Goal: Obtain resource: Download file/media

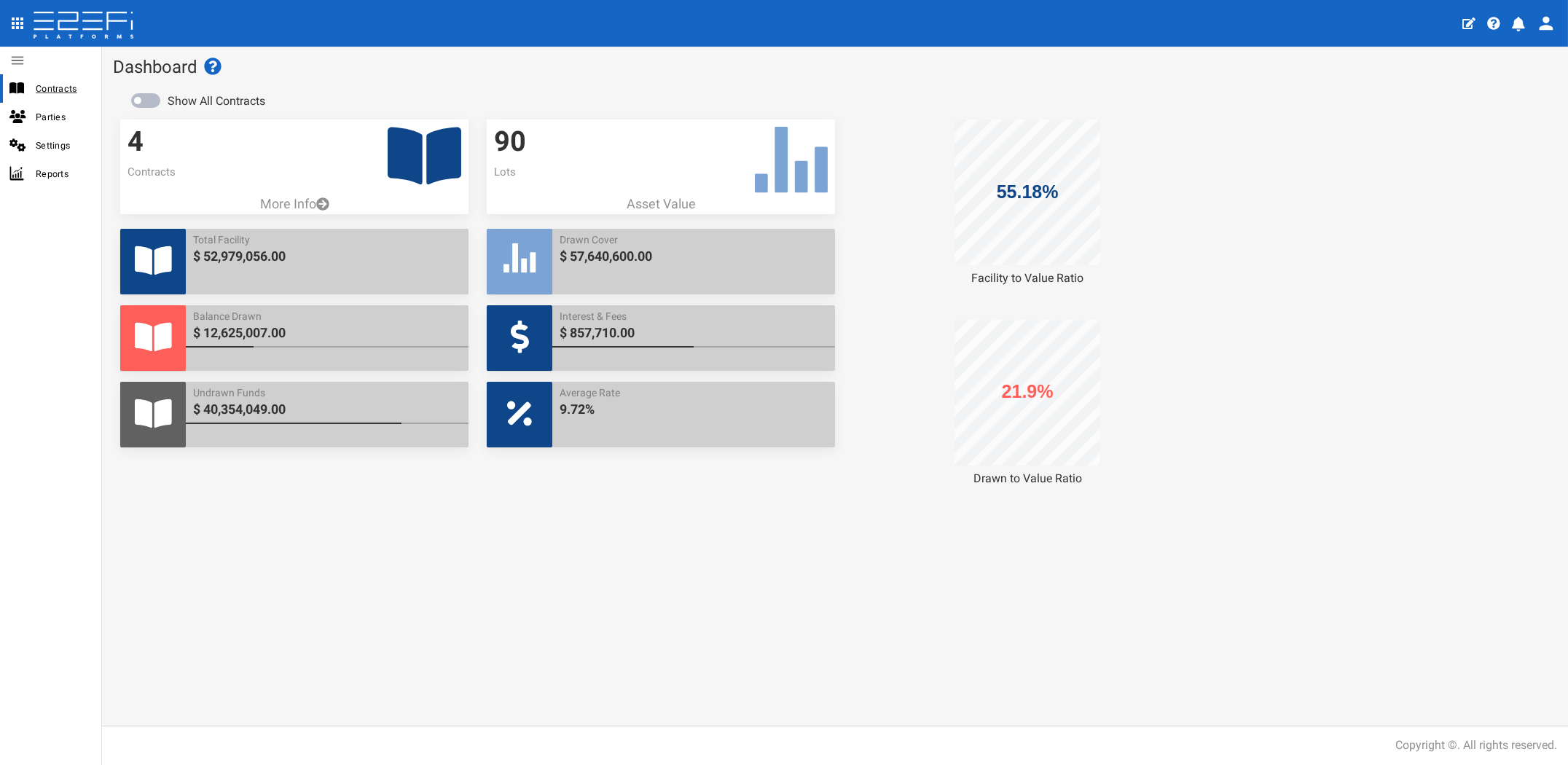
click at [54, 92] on span "Contracts" at bounding box center [62, 88] width 54 height 17
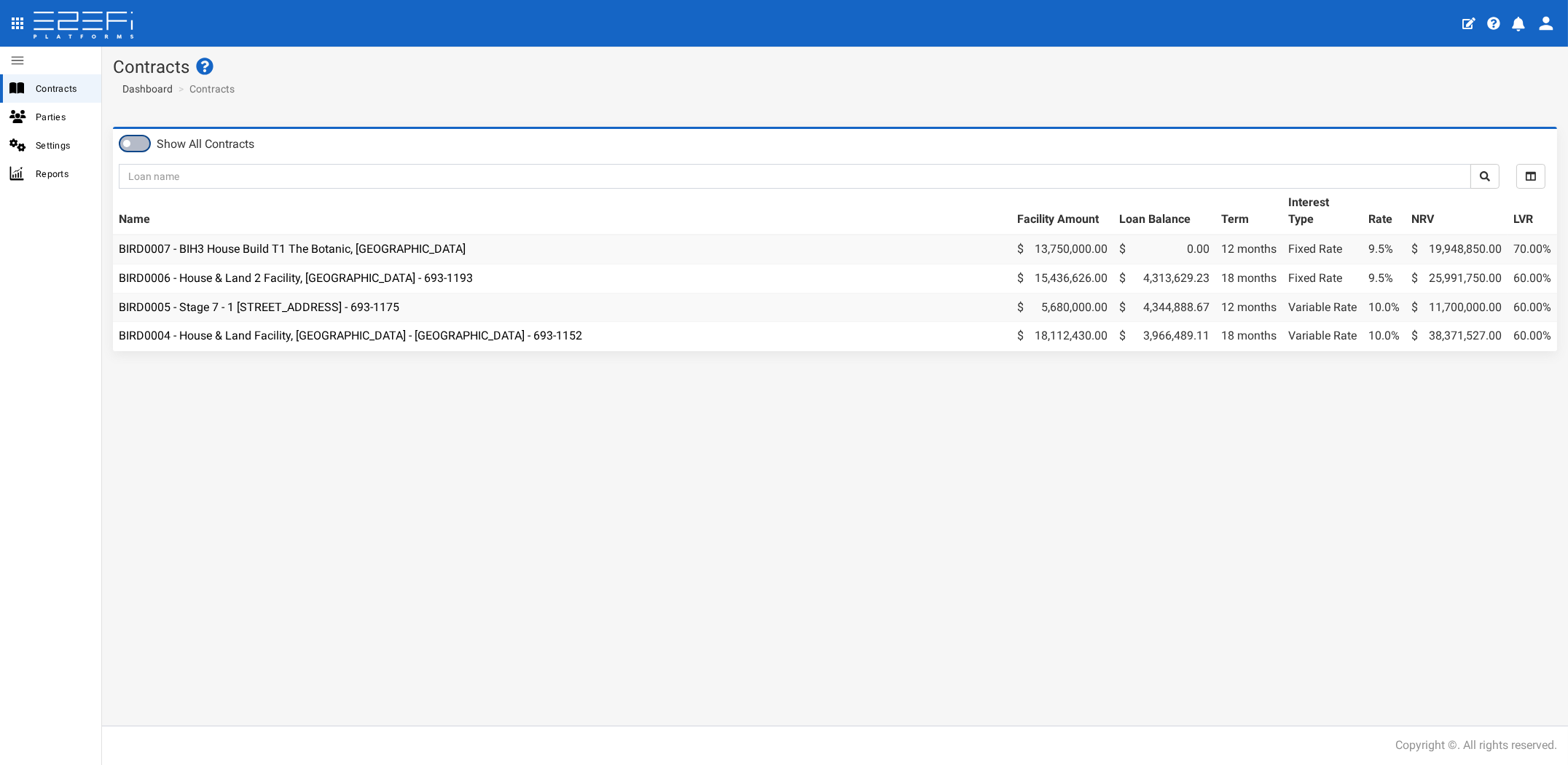
click at [134, 143] on span at bounding box center [134, 143] width 29 height 15
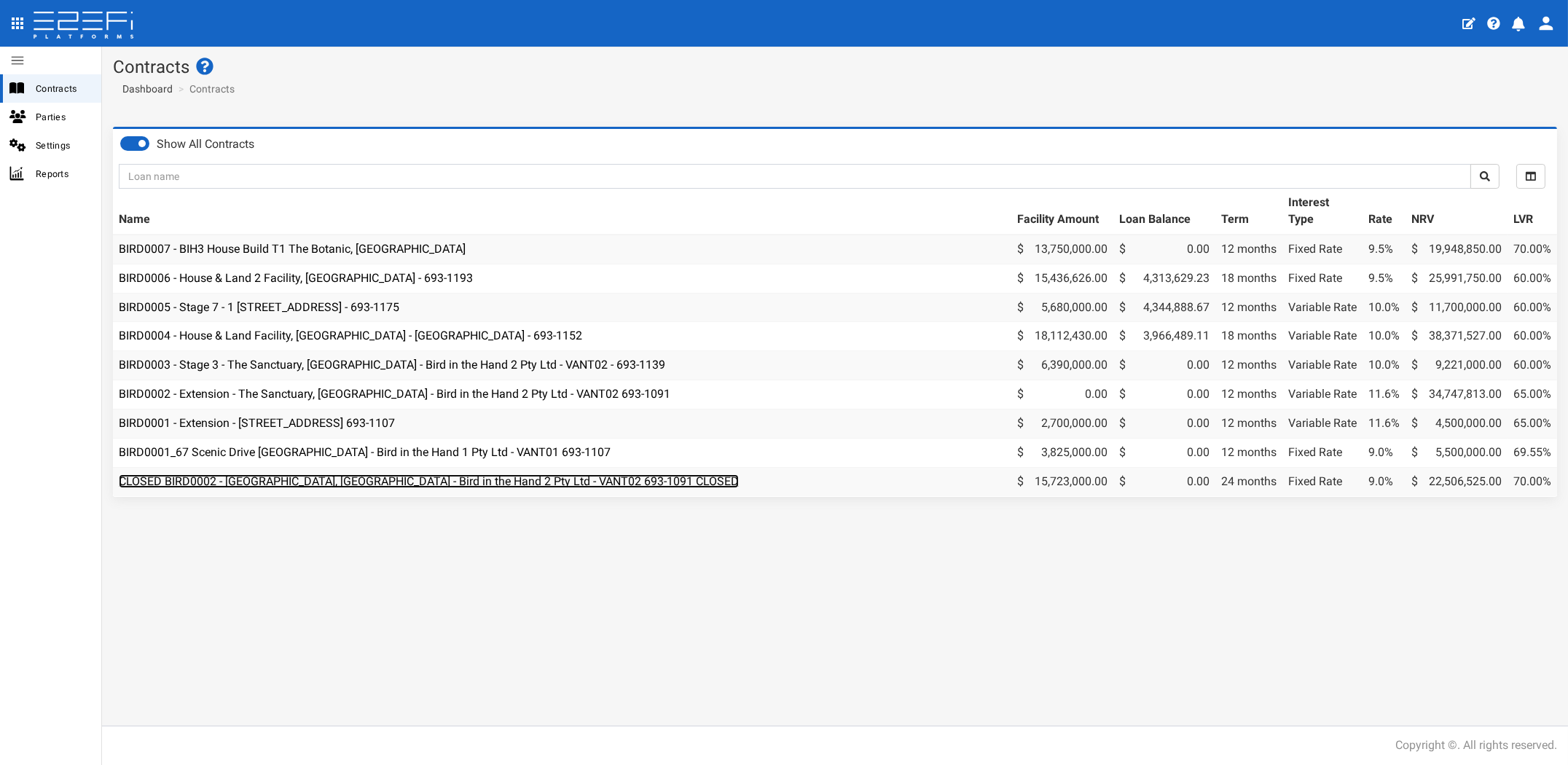
click at [345, 477] on link "CLOSED BIRD0002 - [GEOGRAPHIC_DATA], [GEOGRAPHIC_DATA] - Bird in the Hand 2 Pty…" at bounding box center [429, 481] width 620 height 14
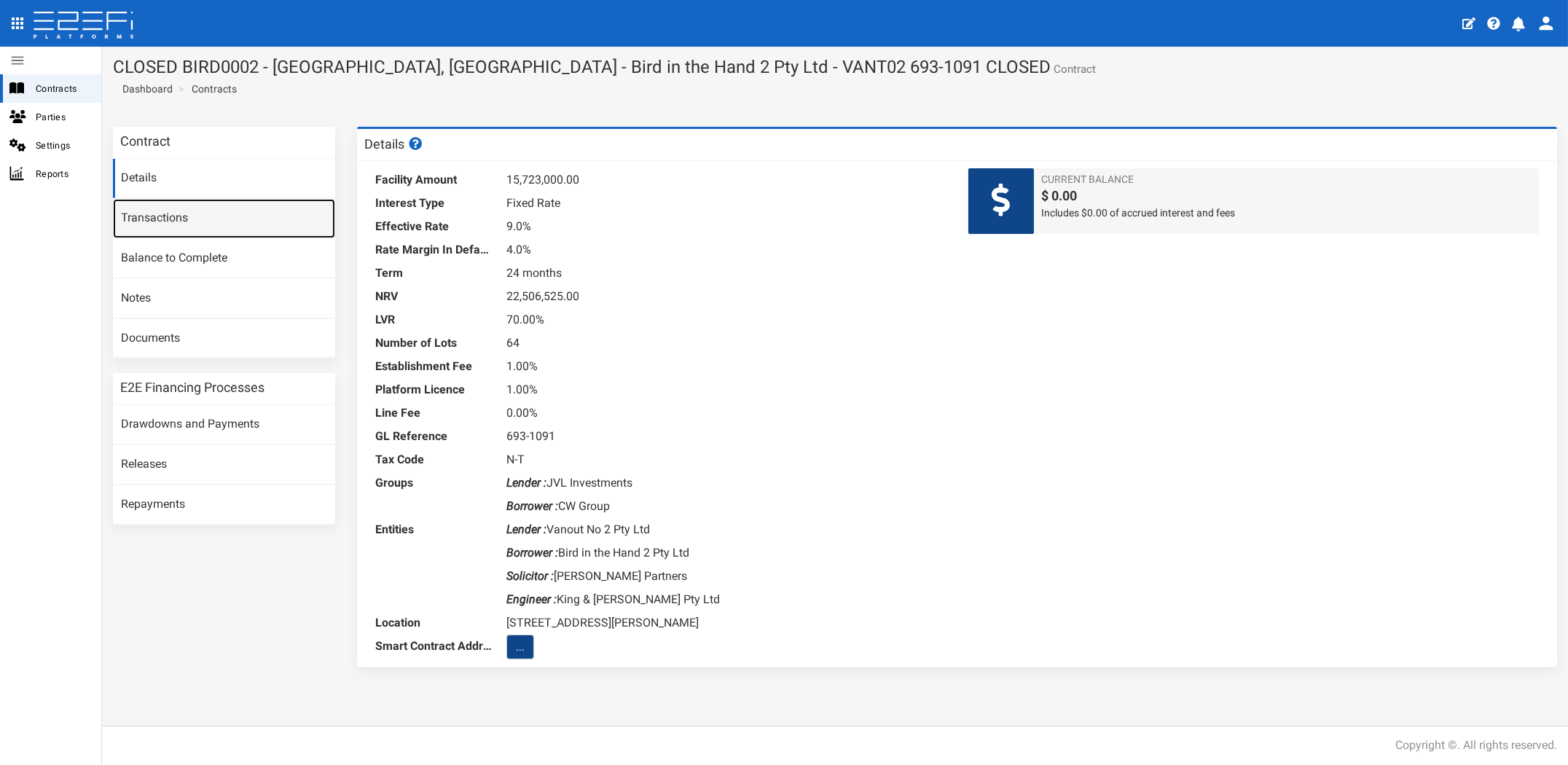
click at [156, 226] on link "Transactions" at bounding box center [224, 218] width 222 height 39
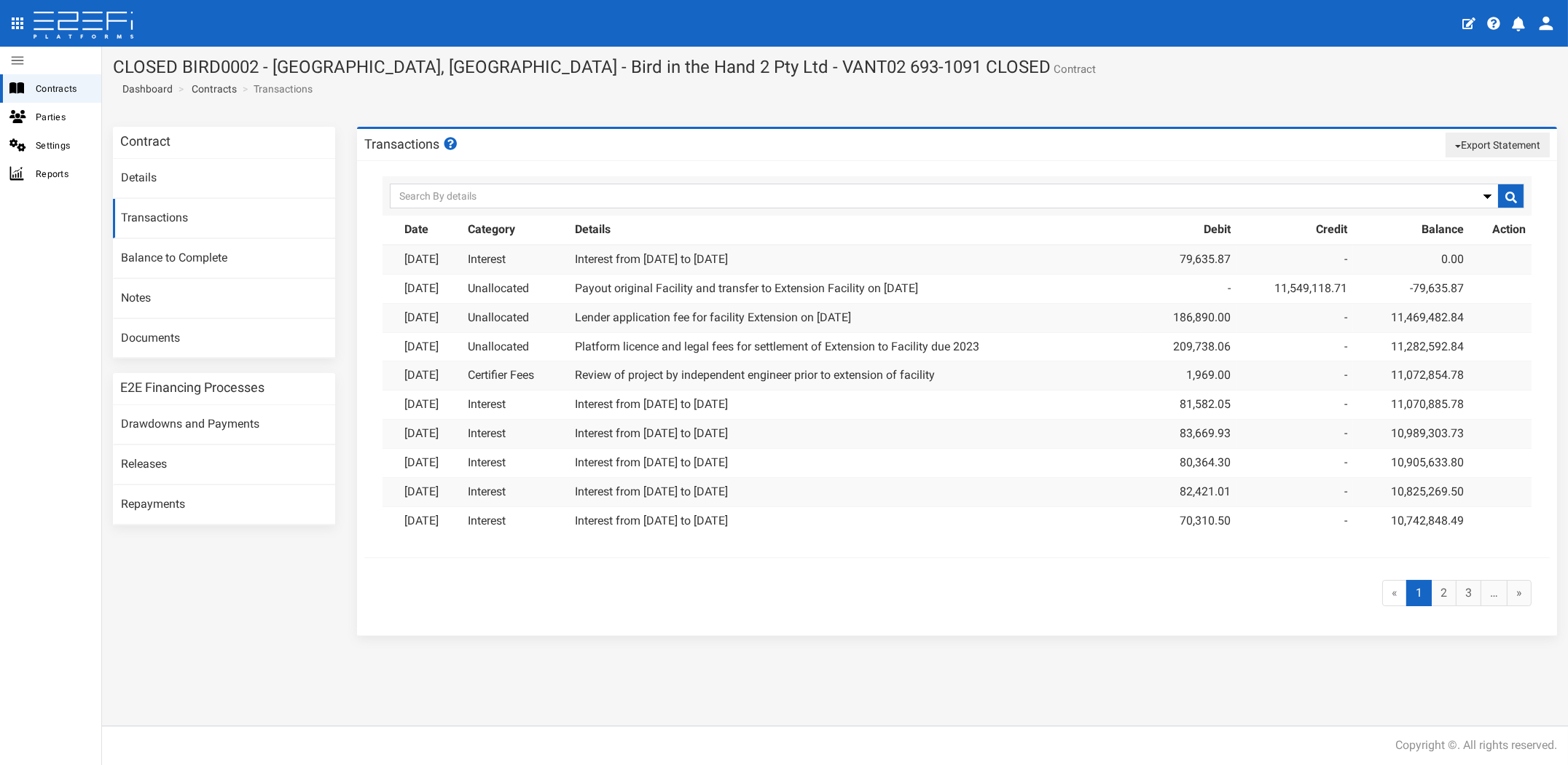
click at [1508, 145] on button "Export Statement" at bounding box center [1497, 145] width 104 height 25
click at [995, 118] on section "Contract Details Transactions Balance to Complete Notes Documents E2E Financing…" at bounding box center [835, 388] width 1466 height 546
